Goal: Task Accomplishment & Management: Use online tool/utility

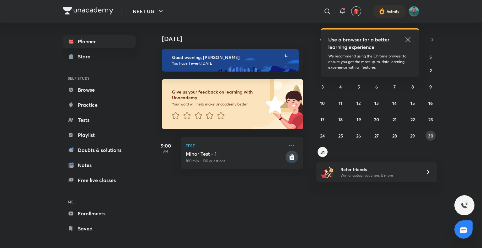
click at [428, 137] on abbr "30" at bounding box center [430, 136] width 5 height 6
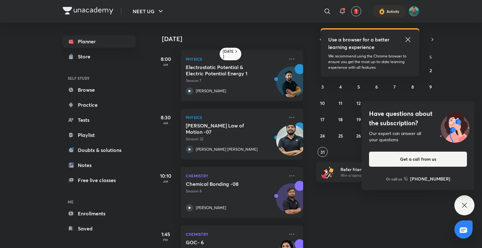
click at [463, 197] on div "Have questions about the subscription? Our expert can answer all your questions…" at bounding box center [464, 205] width 20 height 20
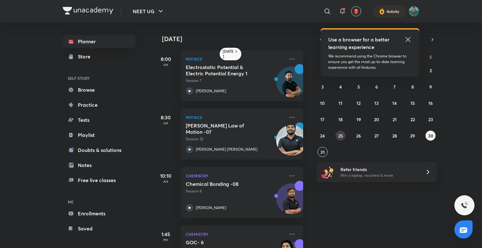
click at [338, 133] on abbr "25" at bounding box center [340, 136] width 5 height 6
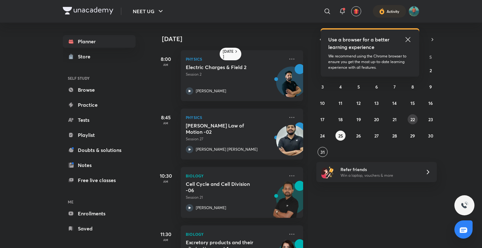
click at [408, 120] on button "22" at bounding box center [412, 119] width 10 height 10
